Goal: Information Seeking & Learning: Understand process/instructions

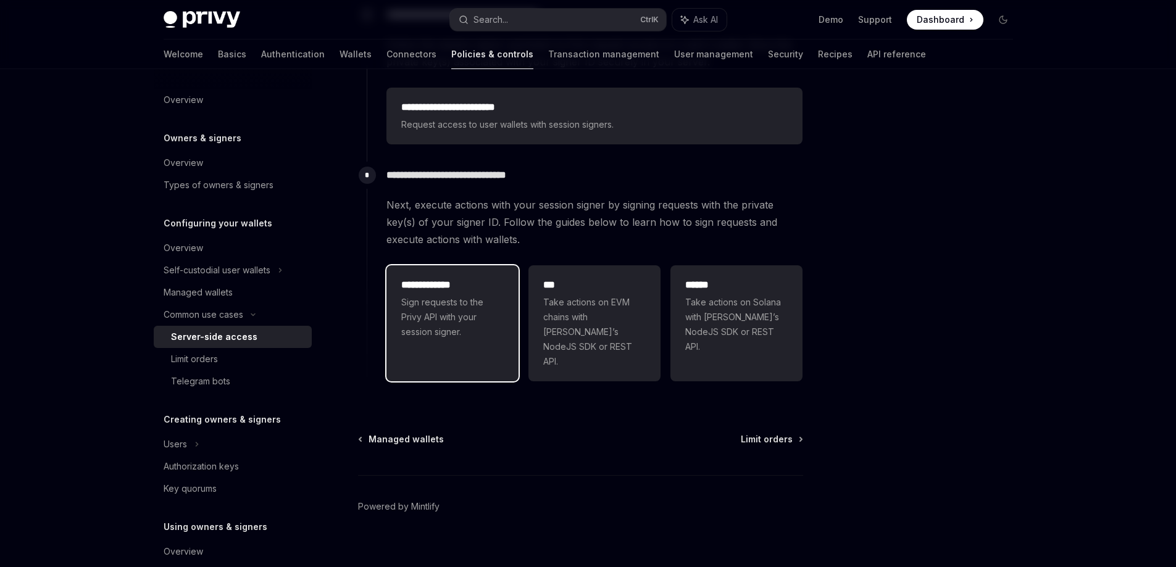
scroll to position [19, 0]
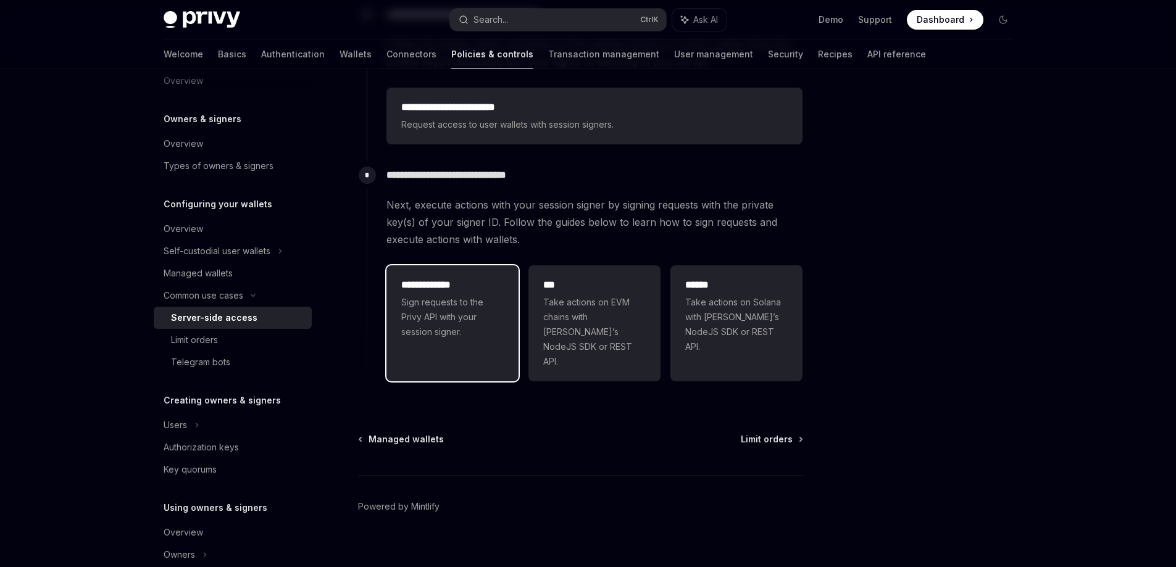
click at [444, 293] on div "**********" at bounding box center [452, 309] width 102 height 62
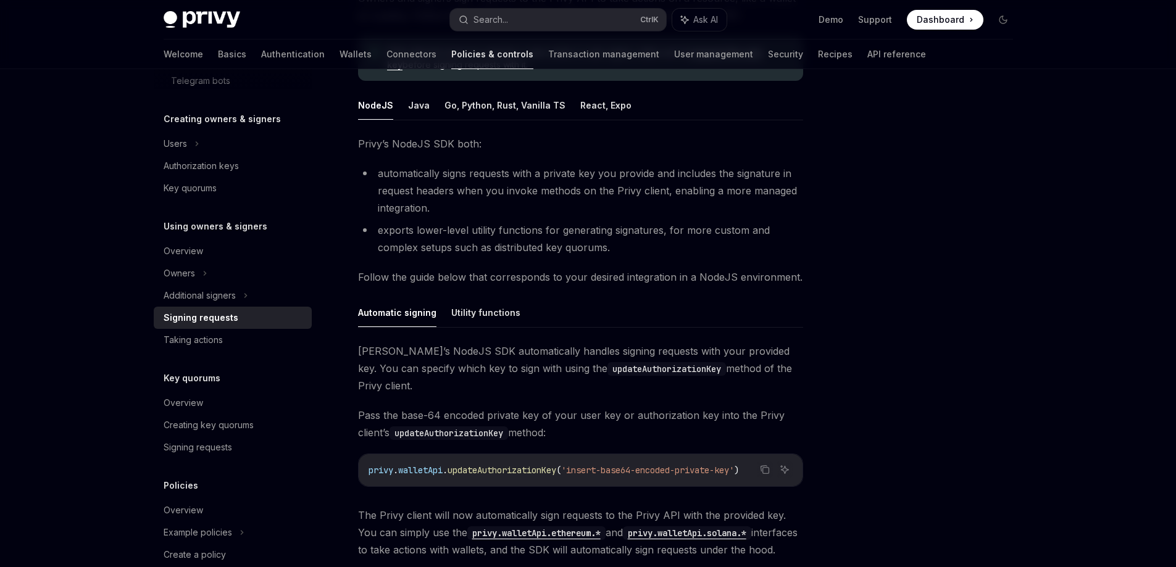
scroll to position [123, 0]
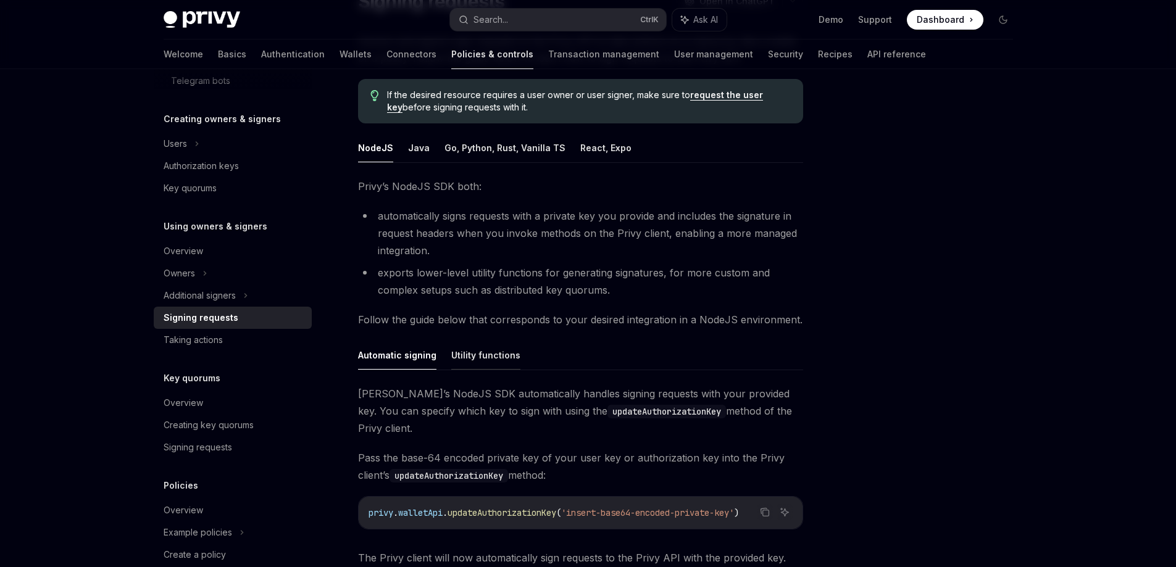
click at [456, 356] on button "Utility functions" at bounding box center [485, 355] width 69 height 29
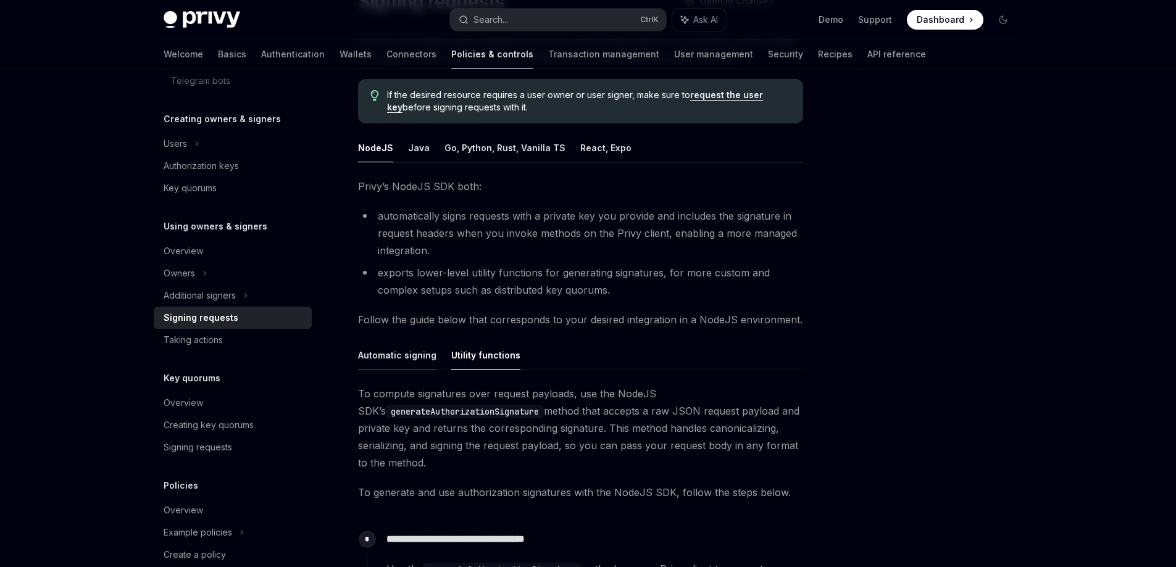
click at [407, 355] on button "Automatic signing" at bounding box center [397, 355] width 78 height 29
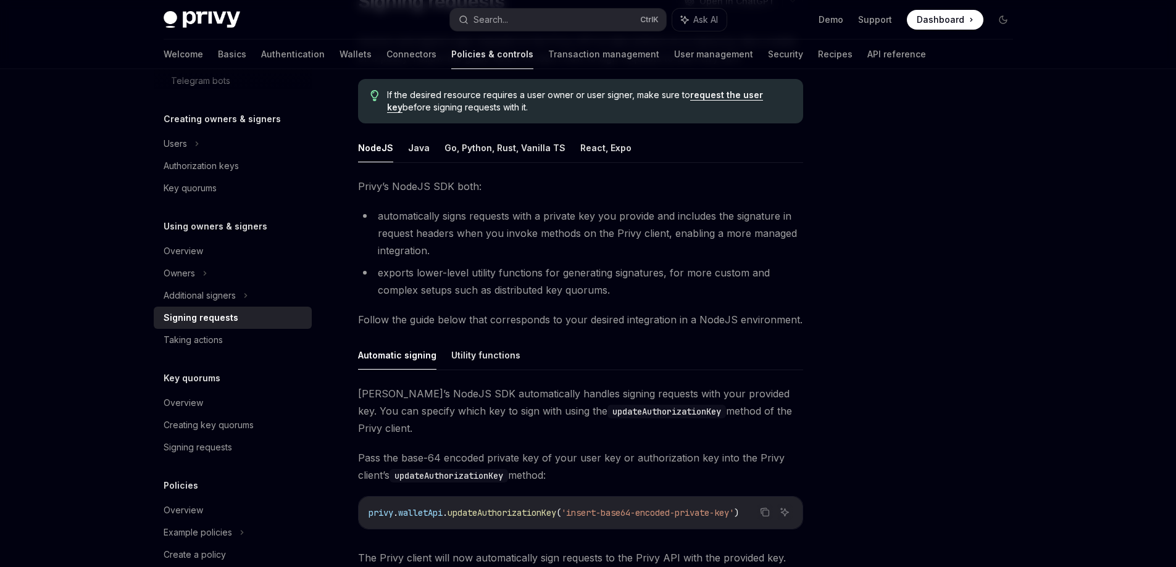
click at [433, 143] on ul "NodeJS Java Go, Python, Rust, Vanilla TS React, Expo" at bounding box center [580, 148] width 445 height 30
click at [425, 147] on button "Java" at bounding box center [419, 147] width 22 height 29
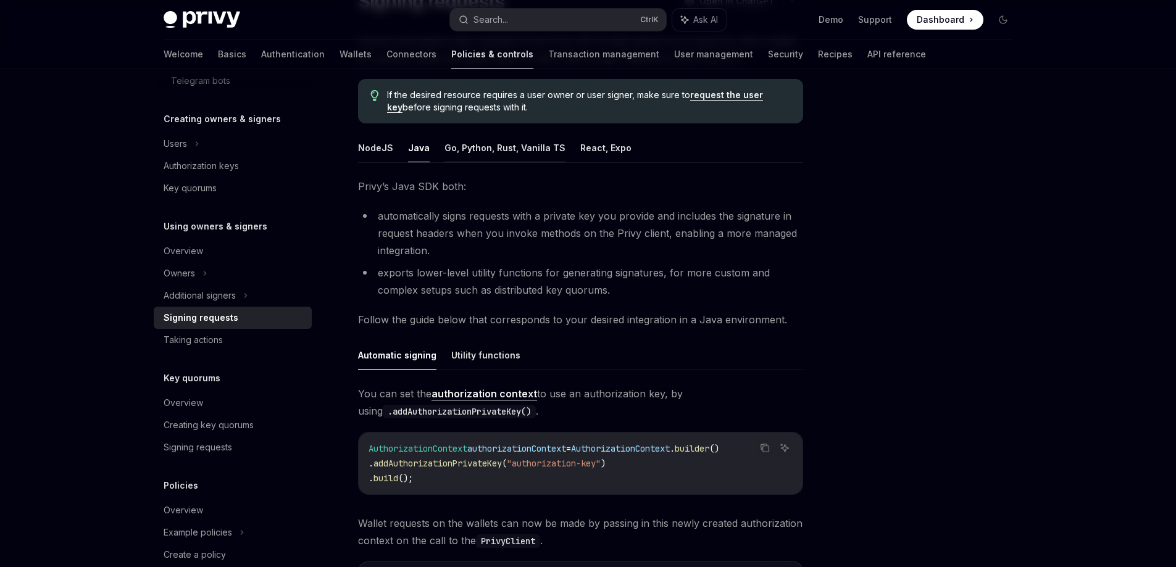
click at [460, 154] on button "Go, Python, Rust, Vanilla TS" at bounding box center [504, 147] width 121 height 29
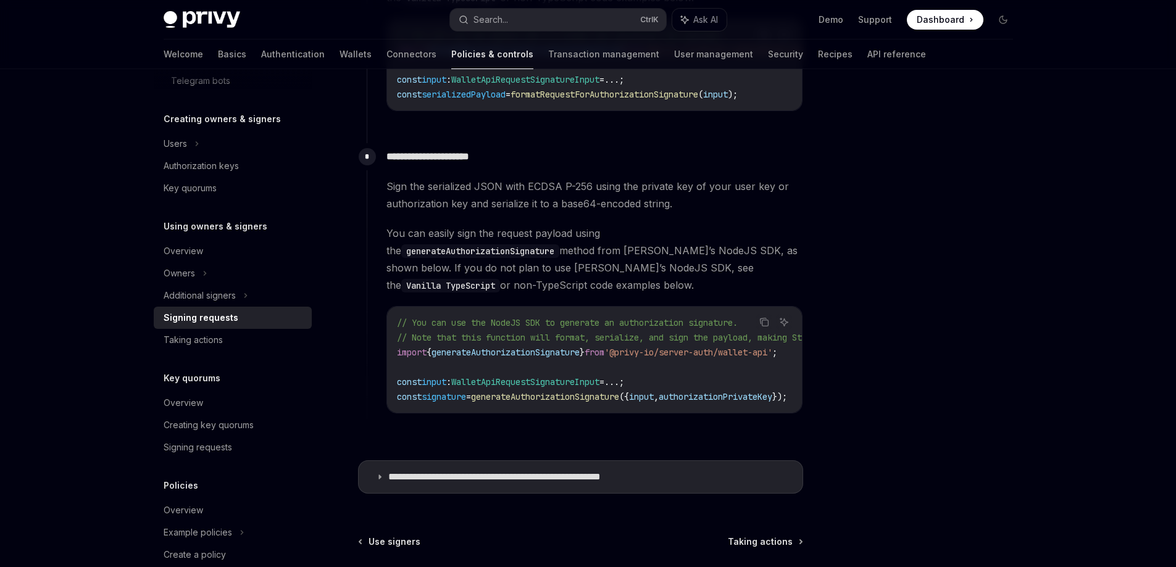
scroll to position [1124, 0]
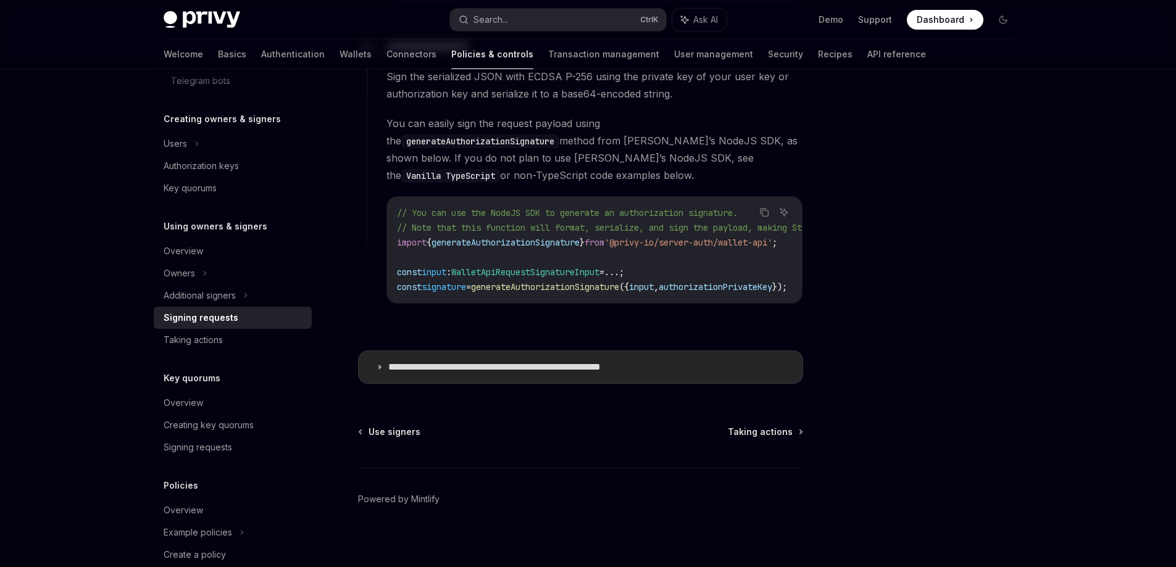
click at [436, 361] on p "**********" at bounding box center [527, 367] width 278 height 12
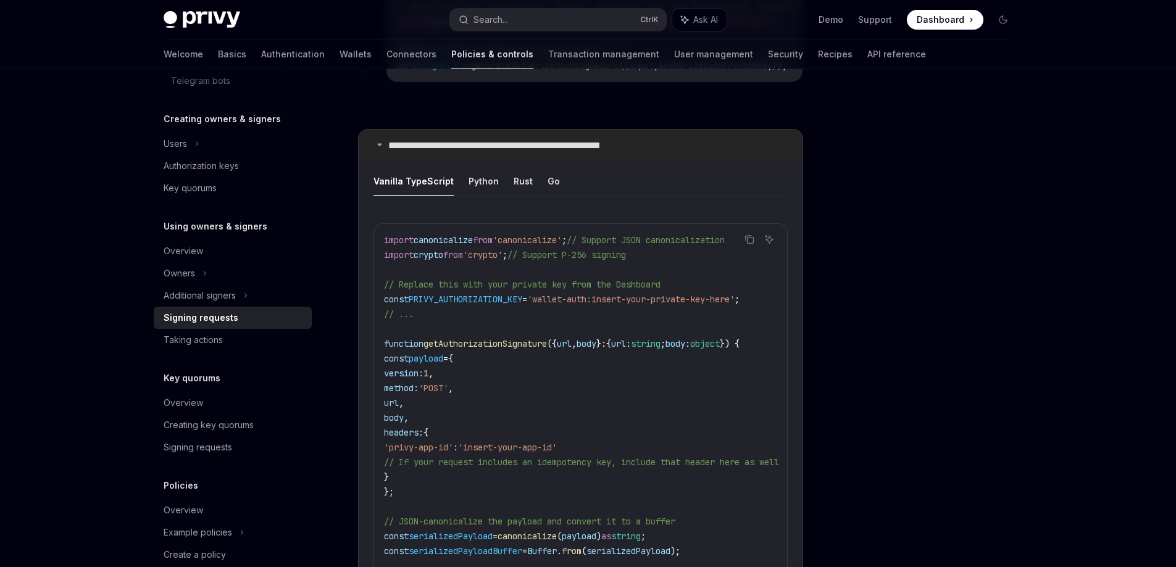
scroll to position [1371, 0]
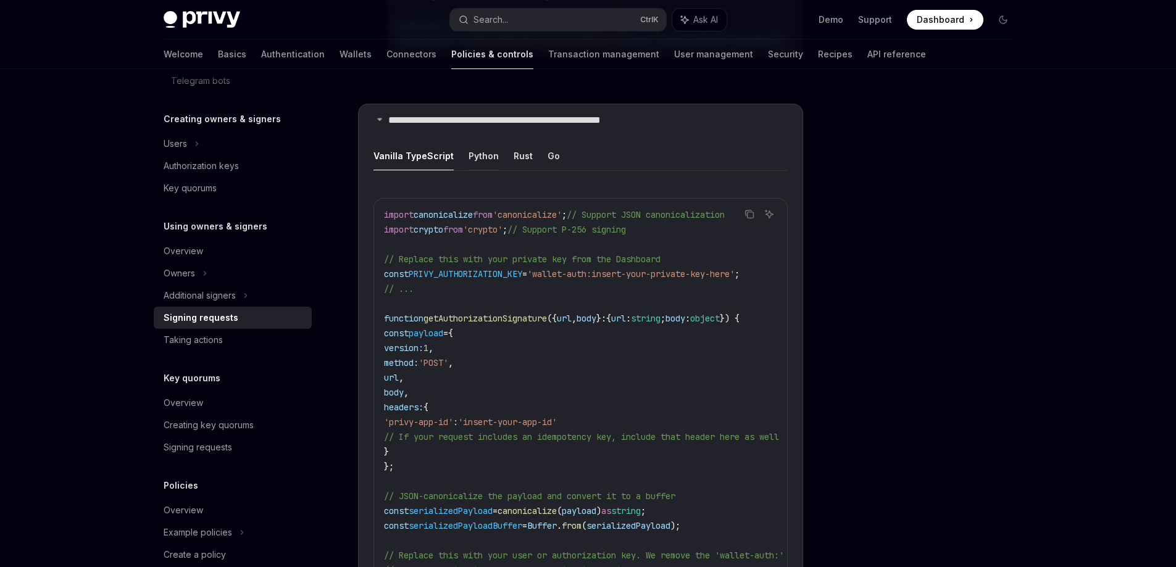
click at [472, 151] on button "Python" at bounding box center [483, 155] width 30 height 29
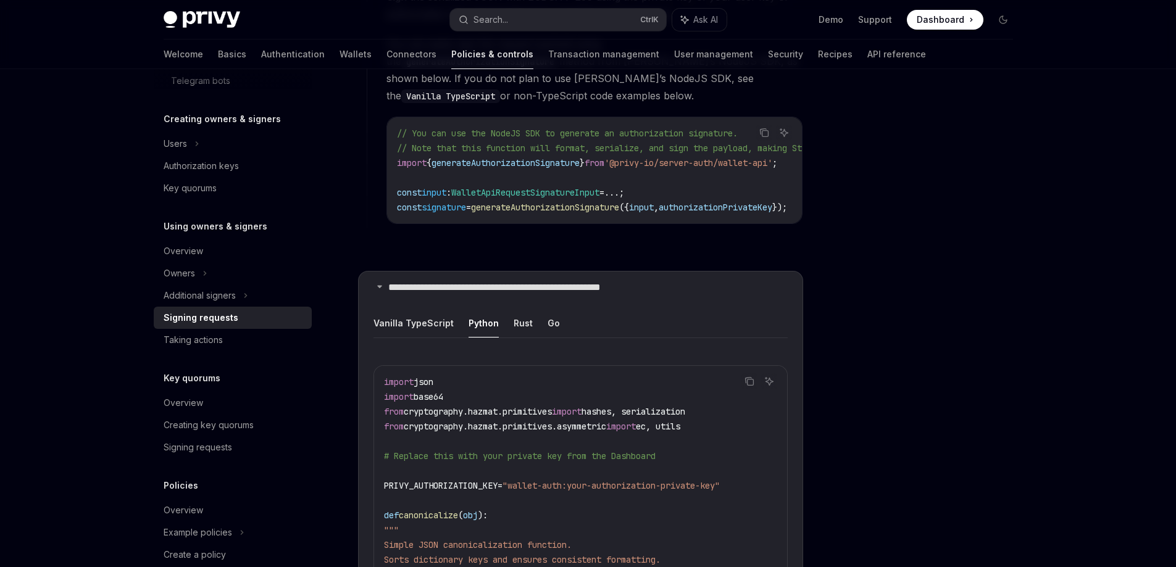
scroll to position [1248, 0]
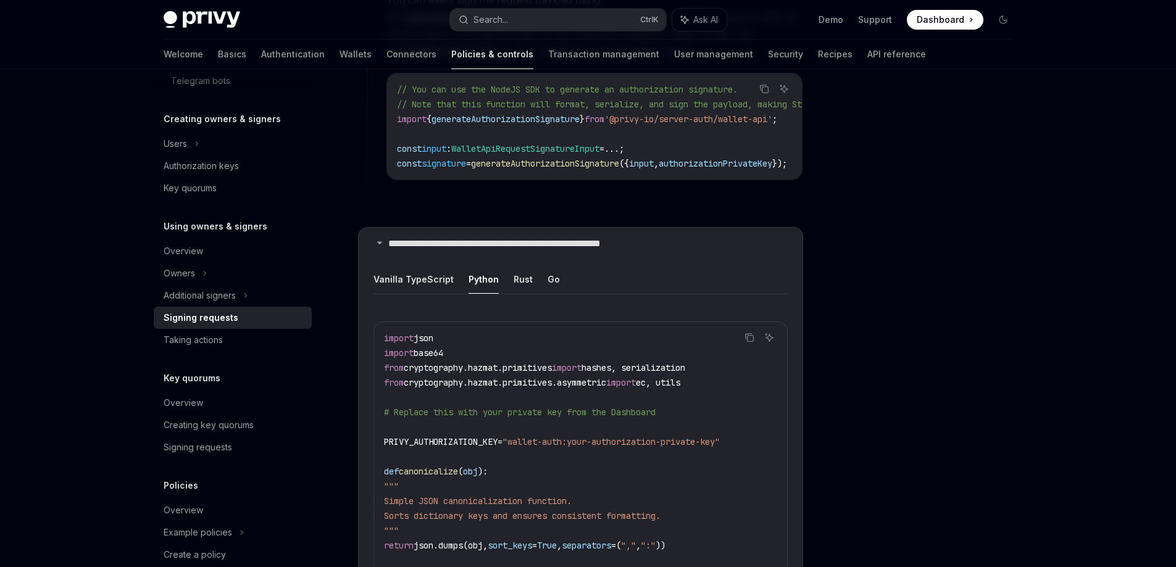
click at [507, 277] on ul "Vanilla TypeScript Python Rust Go" at bounding box center [580, 280] width 414 height 30
click at [515, 276] on button "Rust" at bounding box center [522, 279] width 19 height 29
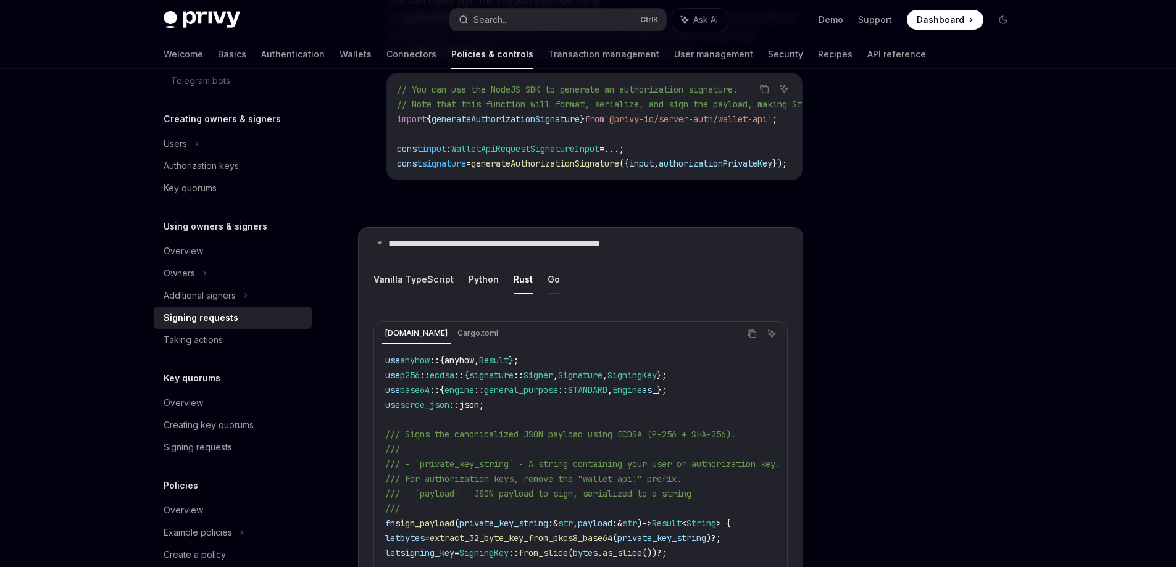
click at [551, 273] on button "Go" at bounding box center [553, 279] width 12 height 29
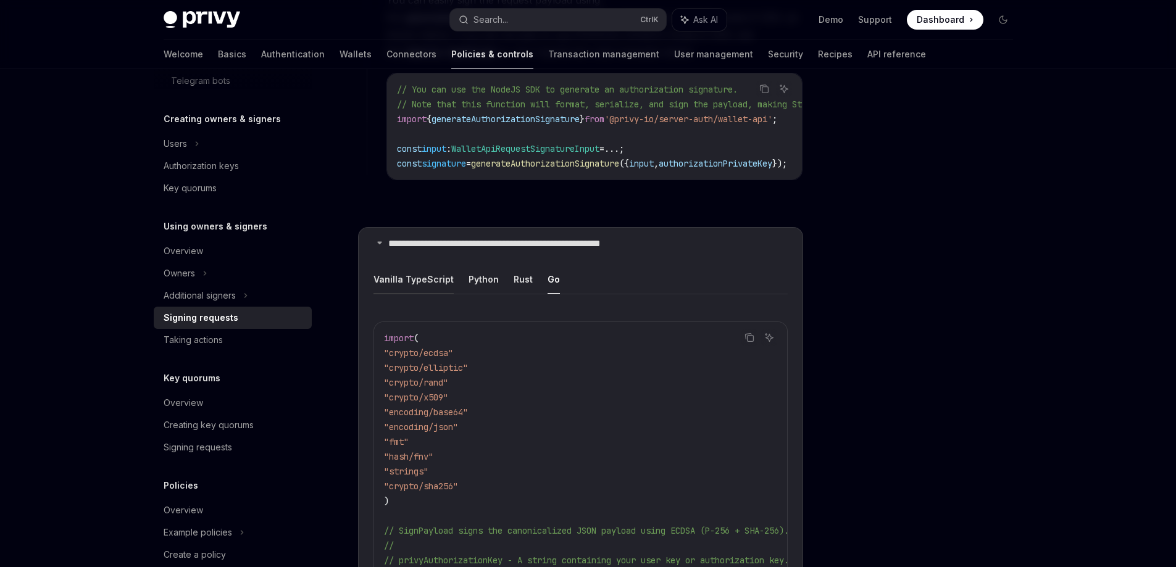
click at [414, 274] on button "Vanilla TypeScript" at bounding box center [413, 279] width 80 height 29
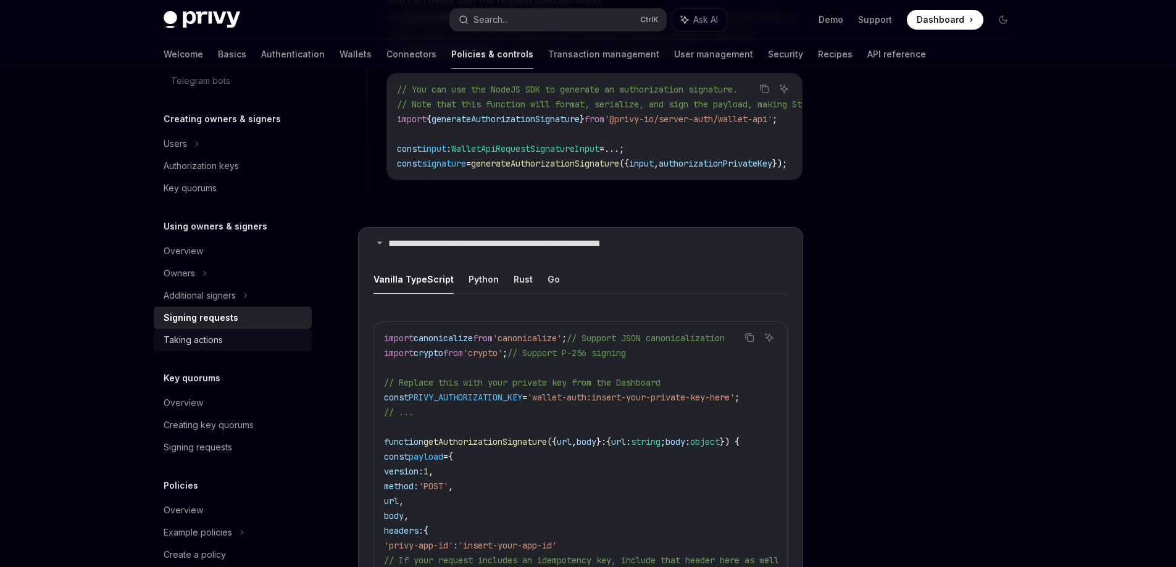
click at [244, 343] on div "Taking actions" at bounding box center [234, 340] width 141 height 15
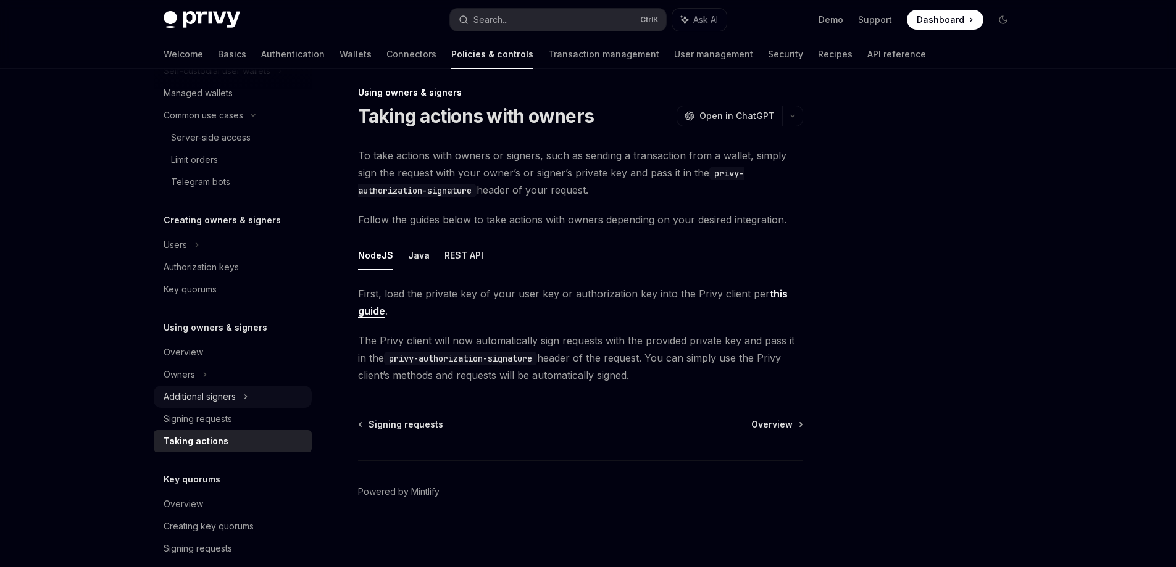
scroll to position [54, 0]
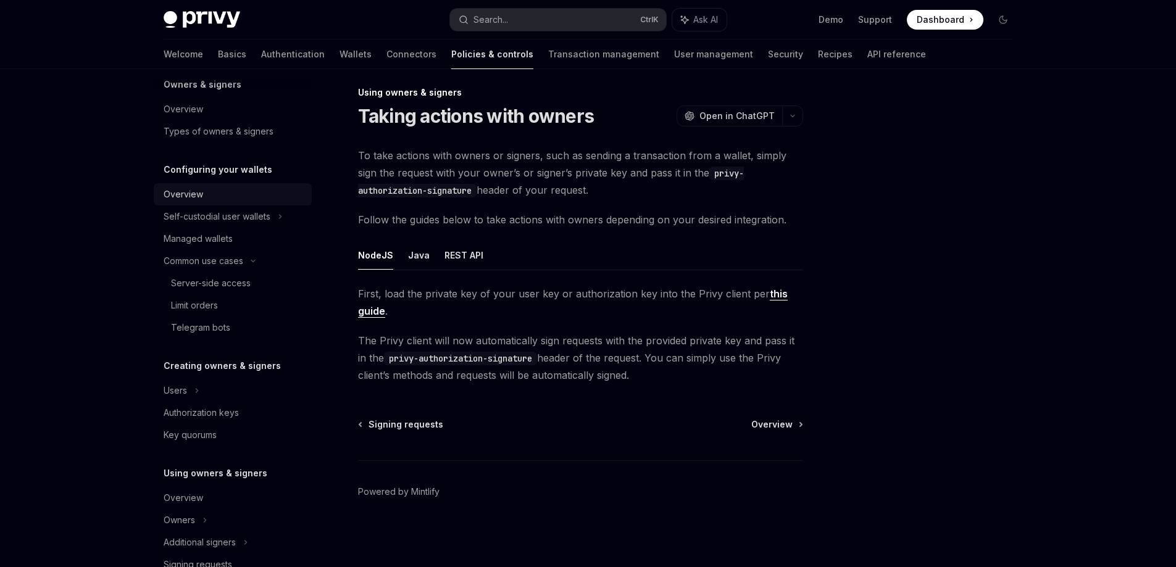
click at [186, 188] on div "Overview" at bounding box center [183, 194] width 39 height 15
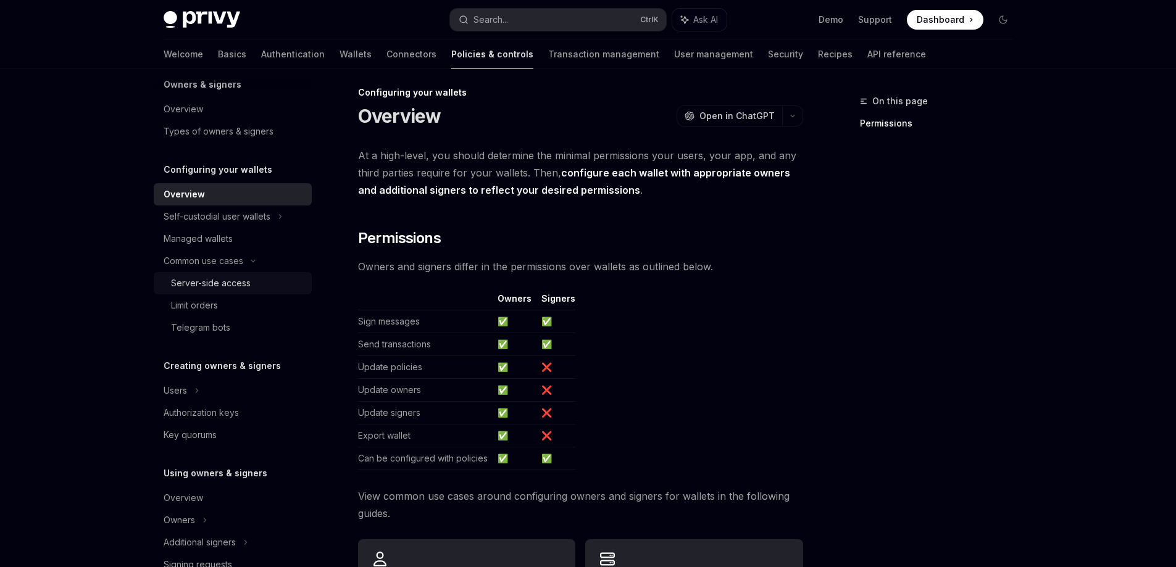
click at [210, 289] on div "Server-side access" at bounding box center [211, 283] width 80 height 15
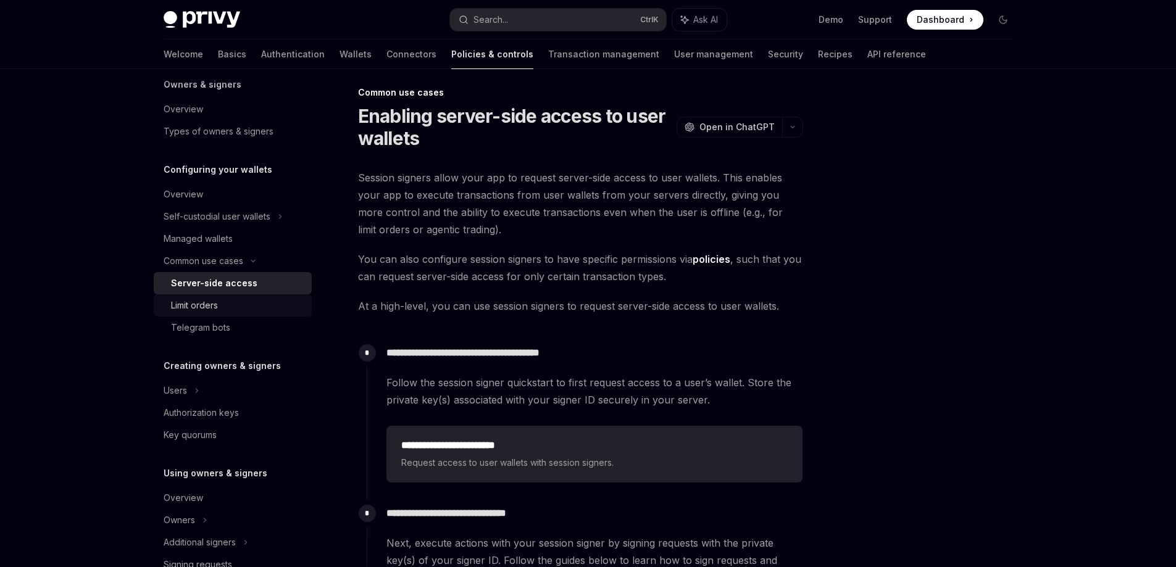
click at [219, 307] on div "Limit orders" at bounding box center [237, 305] width 133 height 15
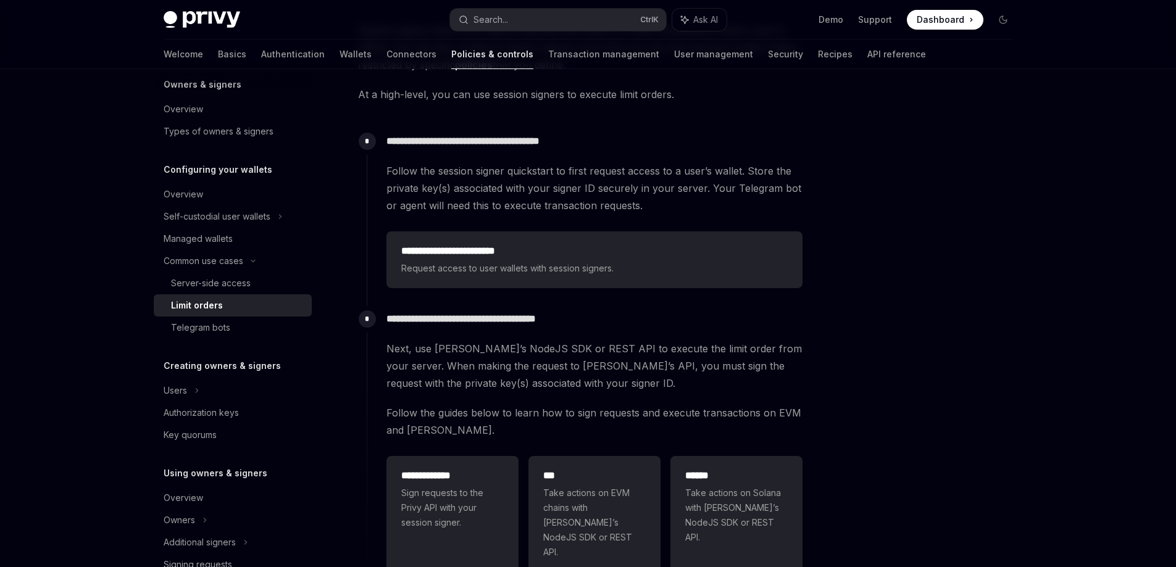
scroll to position [185, 0]
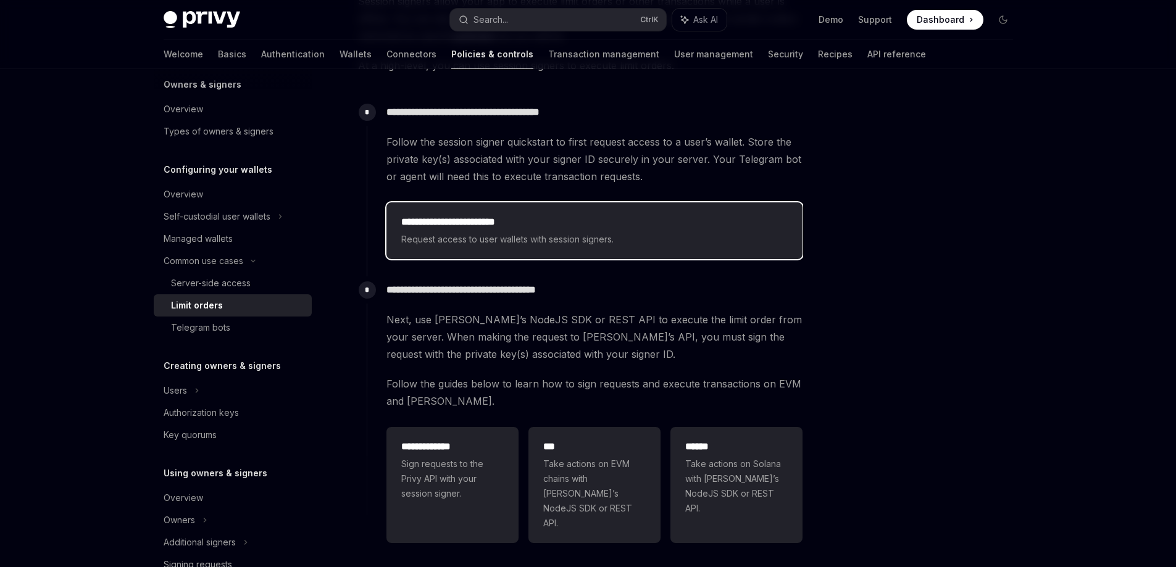
click at [433, 231] on div "**********" at bounding box center [594, 231] width 386 height 32
type textarea "*"
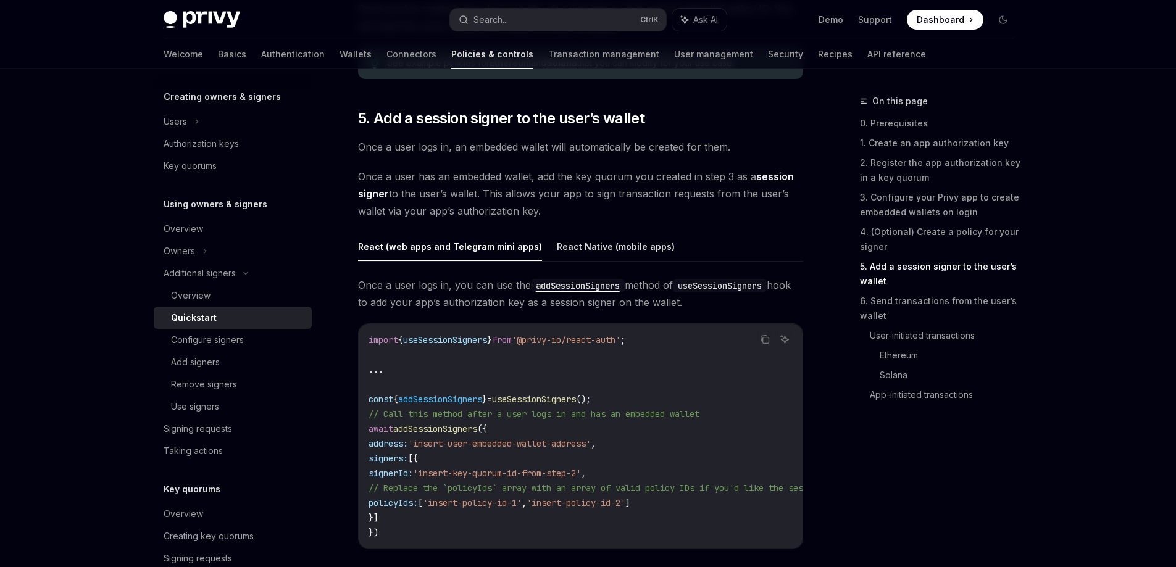
scroll to position [2037, 0]
